Goal: Feedback & Contribution: Submit feedback/report problem

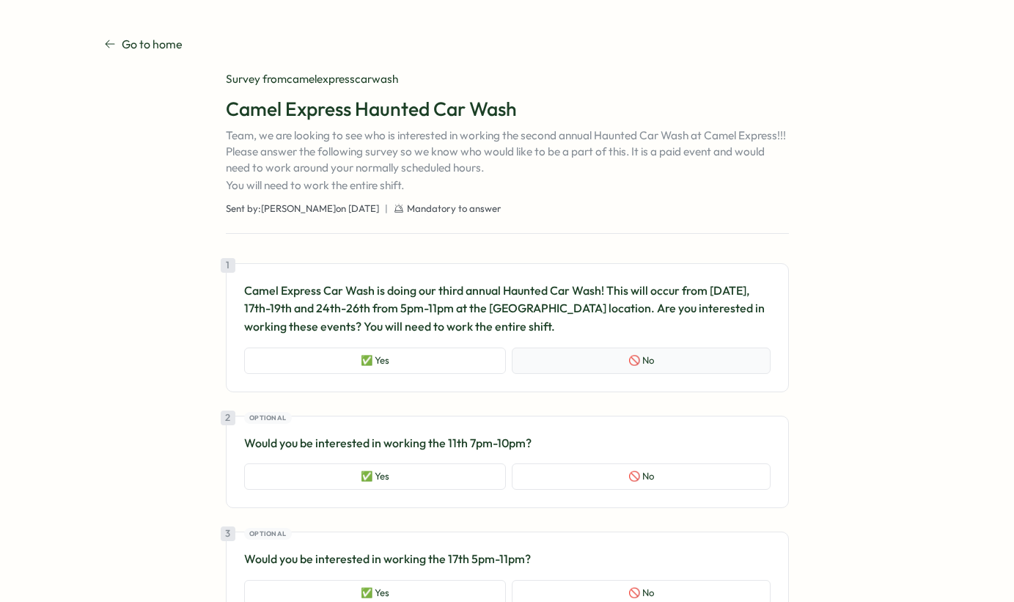
click at [567, 368] on button "🚫 No" at bounding box center [641, 361] width 259 height 26
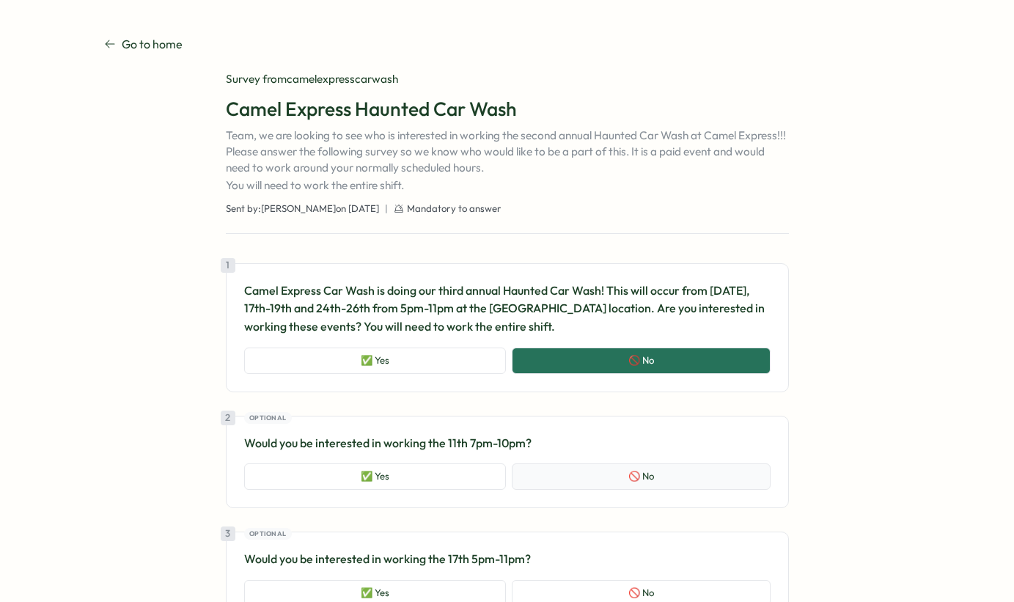
click at [622, 486] on button "🚫 No" at bounding box center [641, 477] width 259 height 26
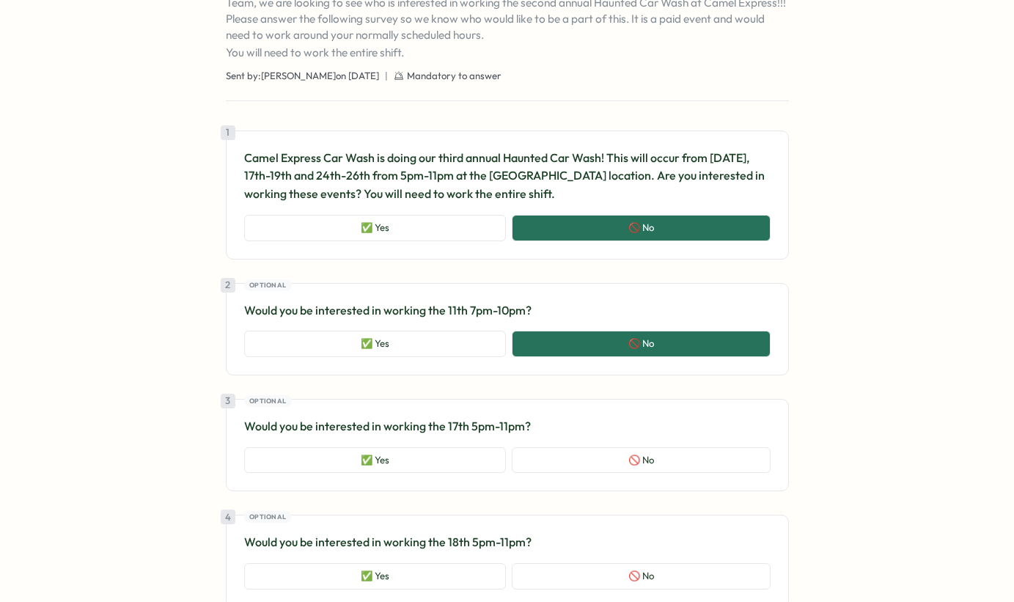
scroll to position [133, 0]
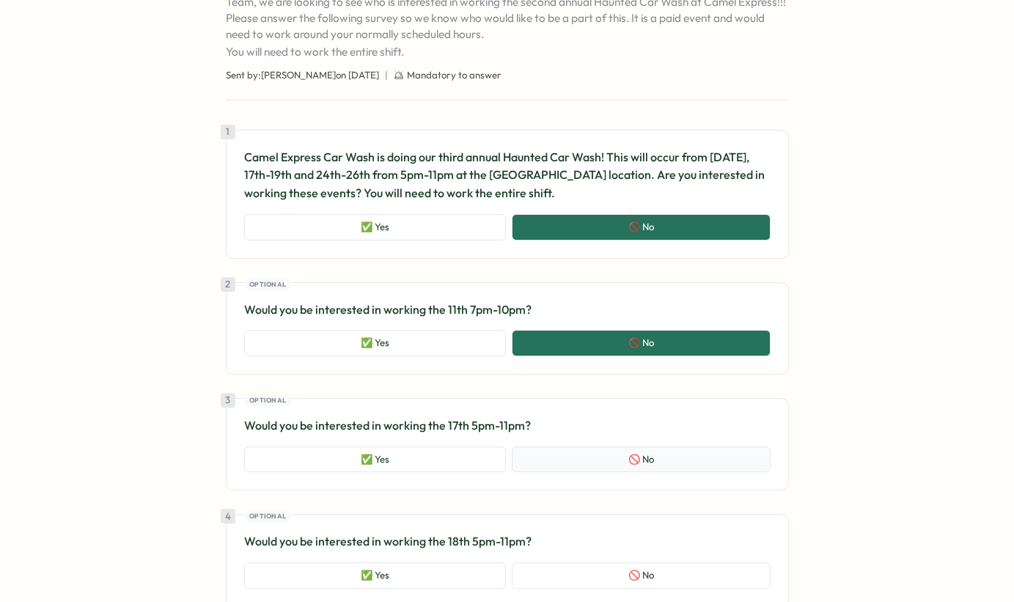
click at [627, 451] on button "🚫 No" at bounding box center [641, 460] width 259 height 26
click at [685, 583] on button "🚫 No" at bounding box center [641, 576] width 259 height 26
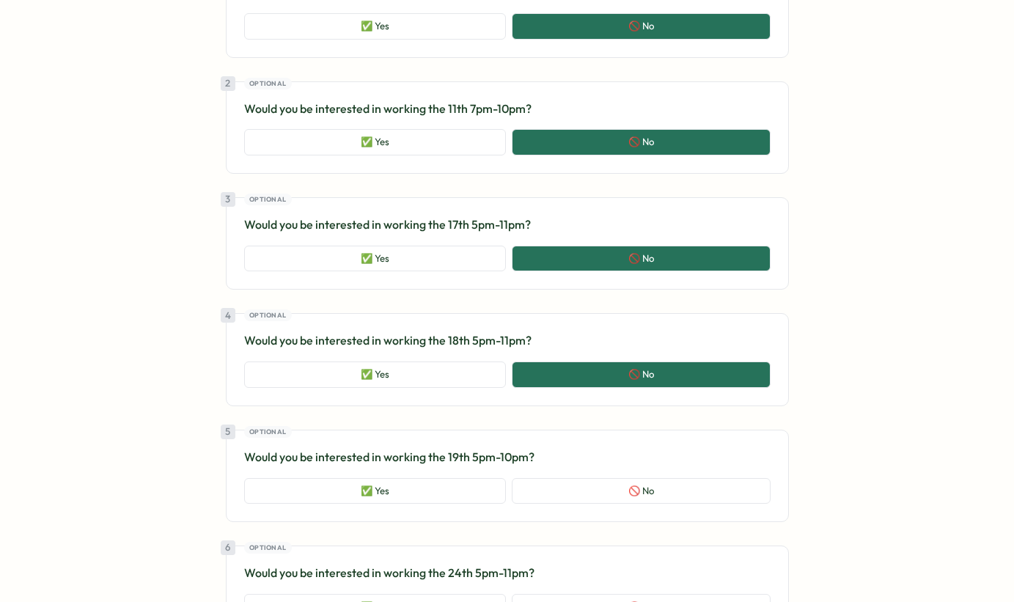
scroll to position [336, 0]
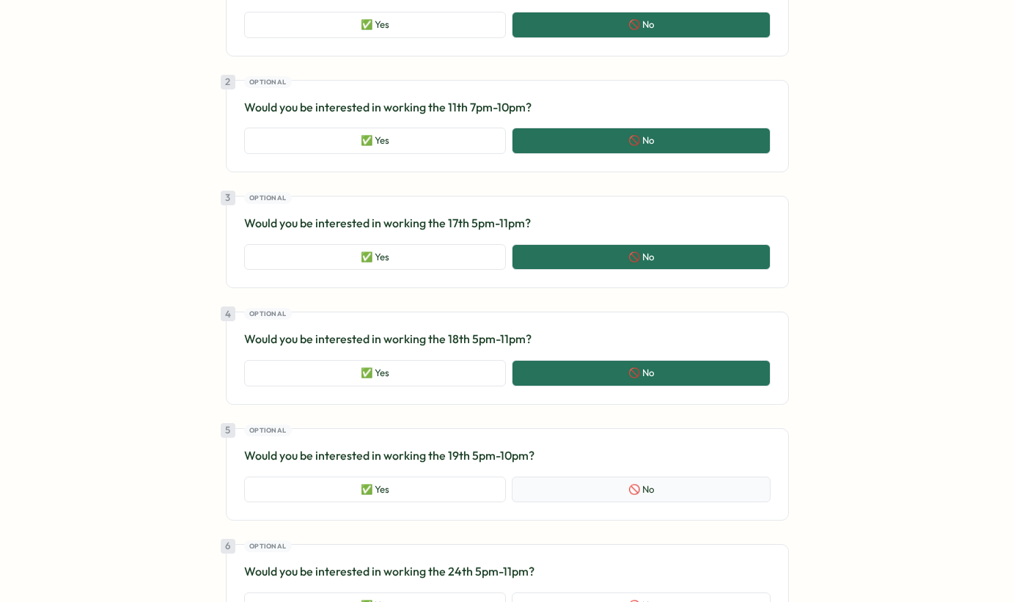
click at [664, 489] on button "🚫 No" at bounding box center [641, 490] width 259 height 26
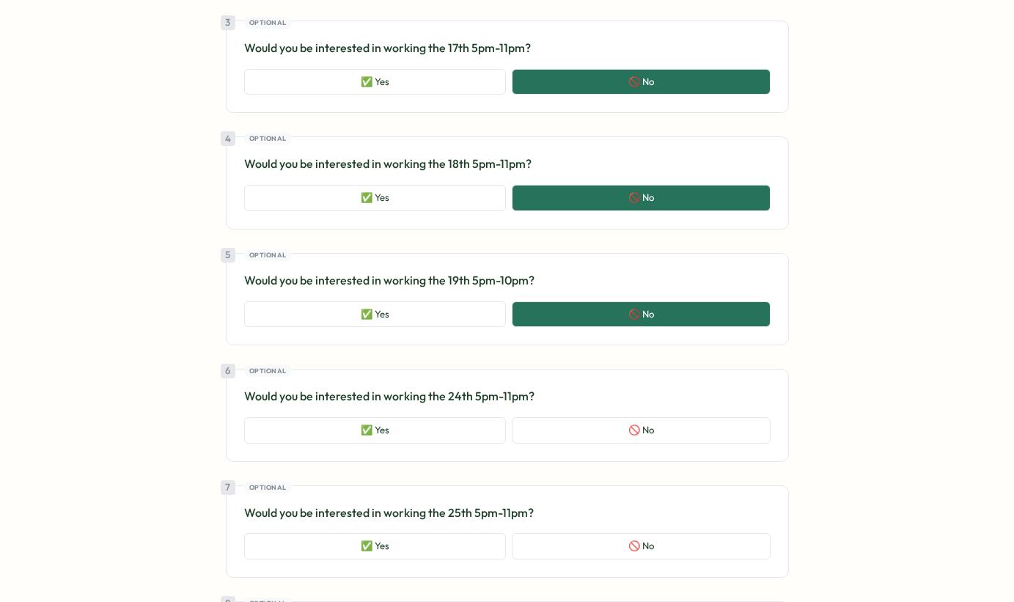
scroll to position [519, 0]
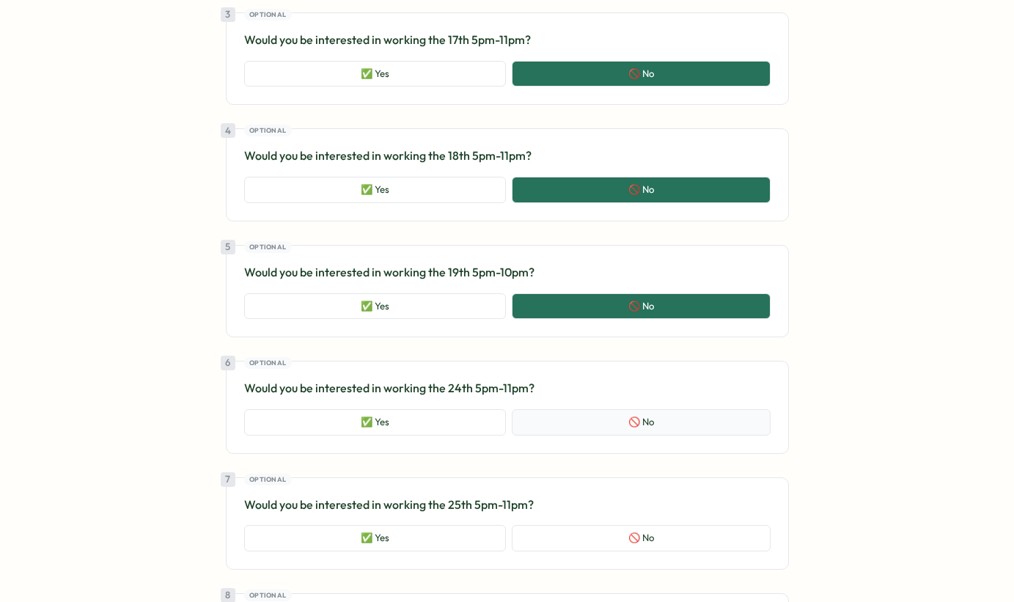
click at [656, 412] on button "🚫 No" at bounding box center [641, 422] width 259 height 26
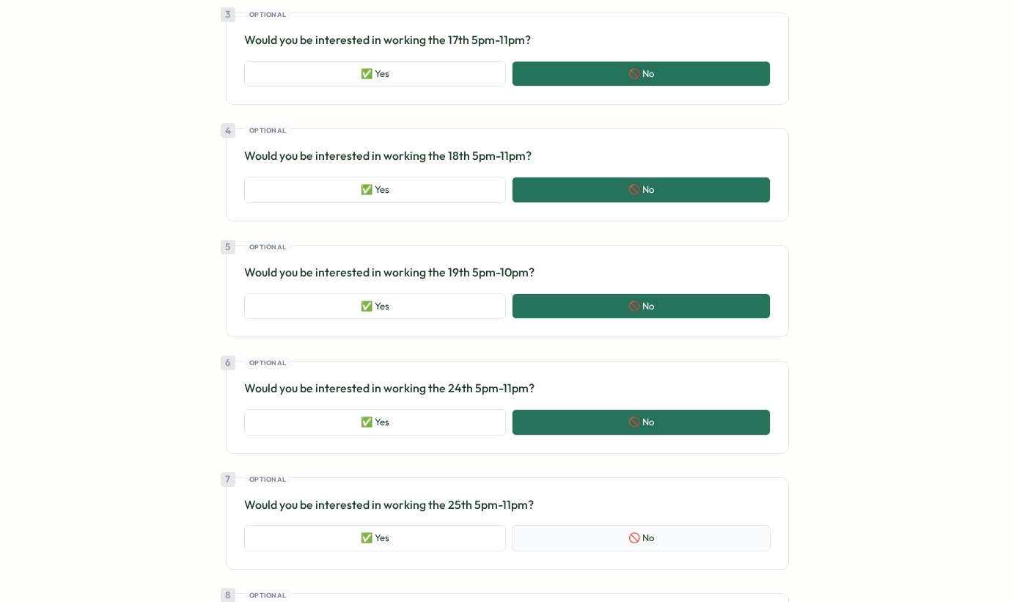
click at [687, 537] on button "🚫 No" at bounding box center [641, 538] width 259 height 26
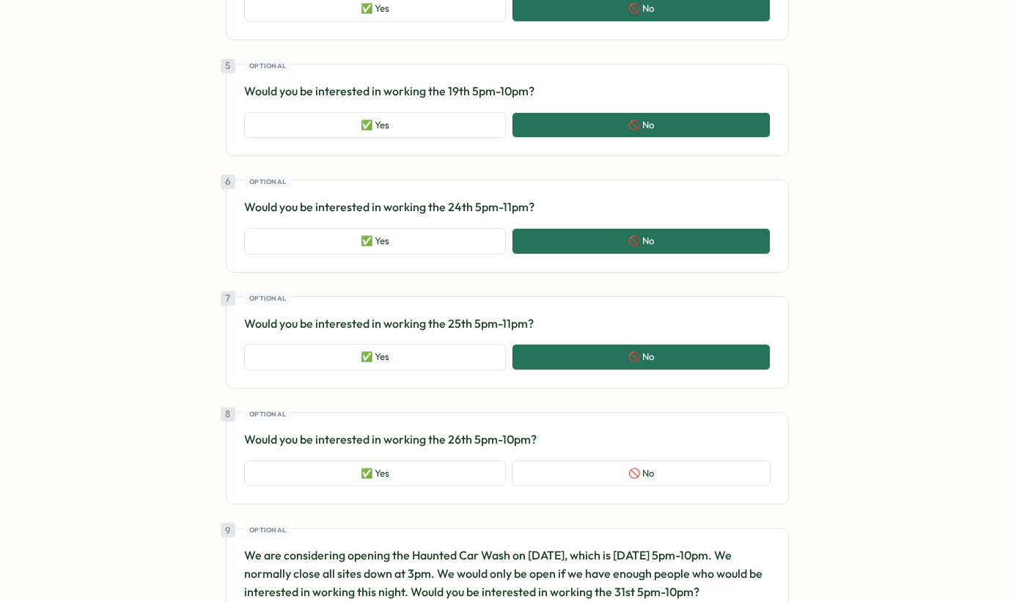
scroll to position [710, 0]
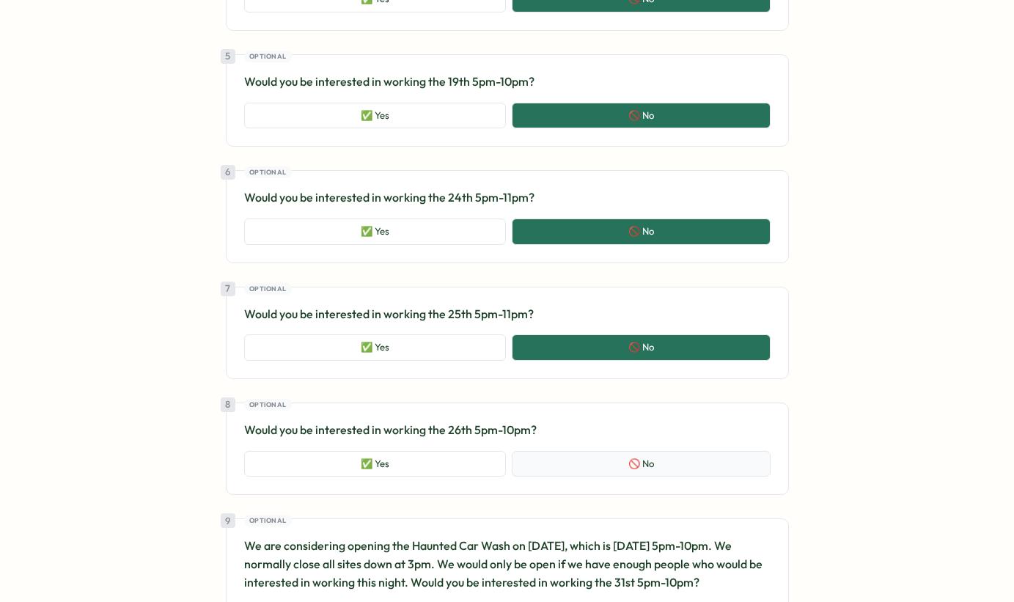
click at [686, 475] on button "🚫 No" at bounding box center [641, 464] width 259 height 26
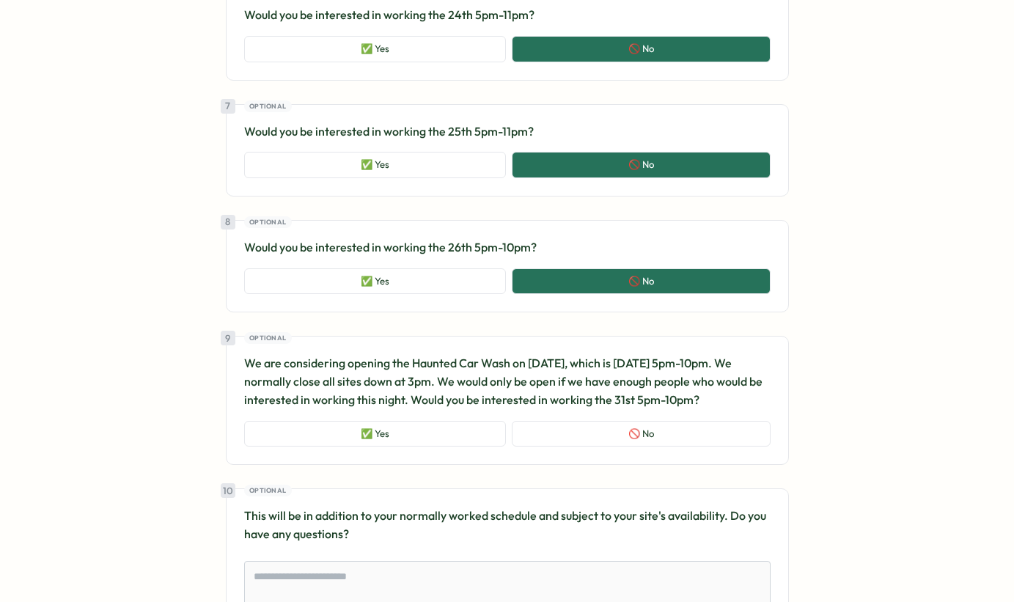
scroll to position [900, 0]
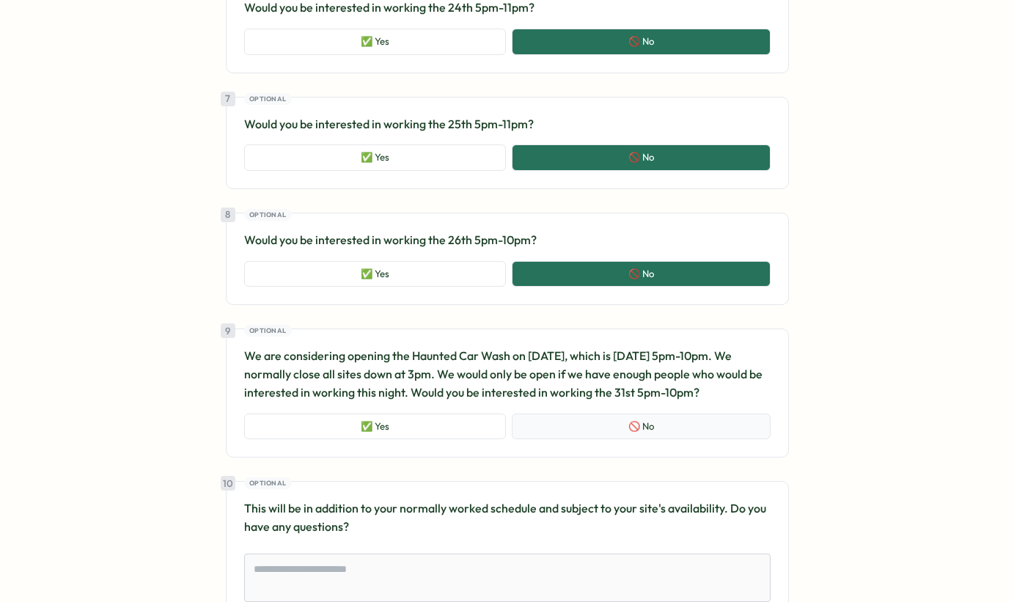
click at [675, 416] on button "🚫 No" at bounding box center [641, 427] width 259 height 26
type textarea "*"
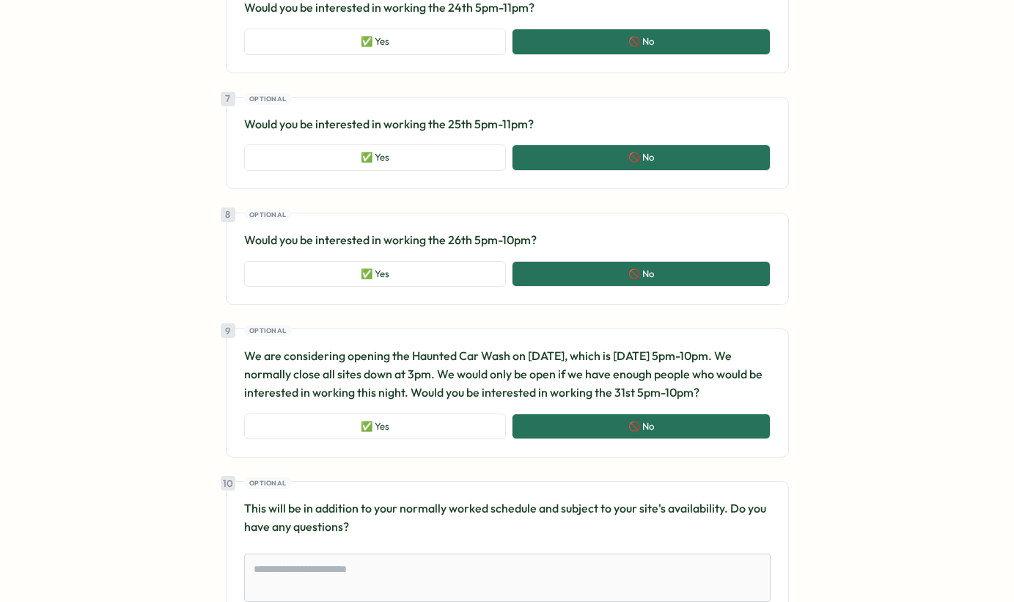
scroll to position [1015, 0]
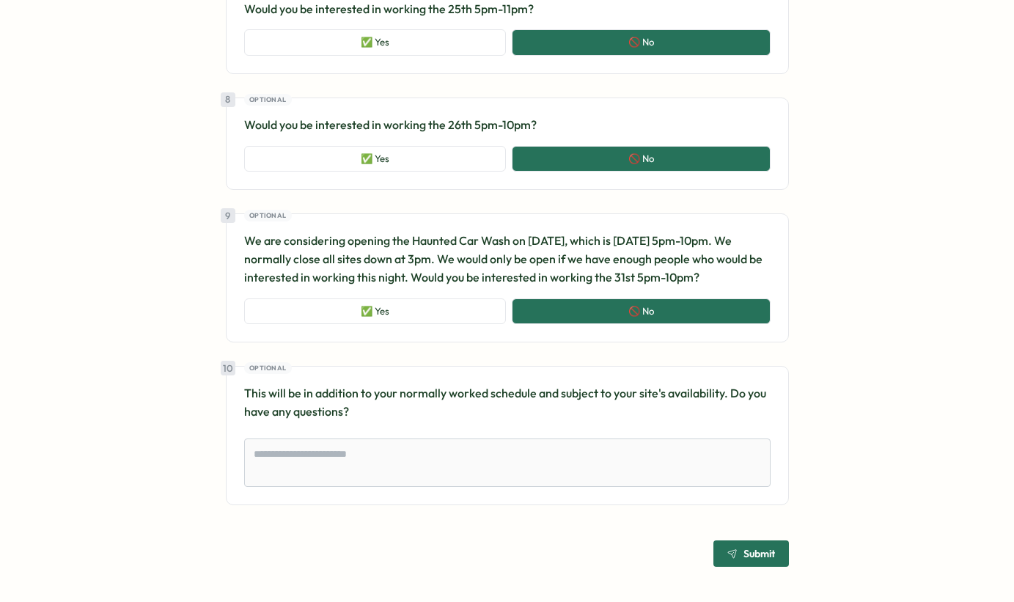
click at [744, 551] on span "Submit" at bounding box center [760, 554] width 32 height 10
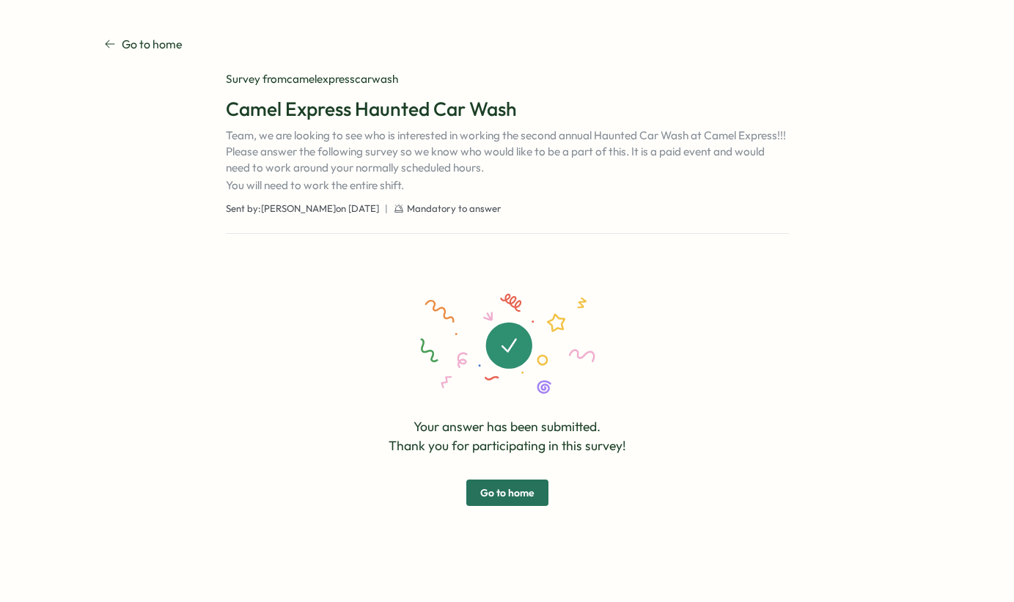
click at [483, 501] on span "Go to home" at bounding box center [507, 492] width 54 height 25
